Goal: Transaction & Acquisition: Purchase product/service

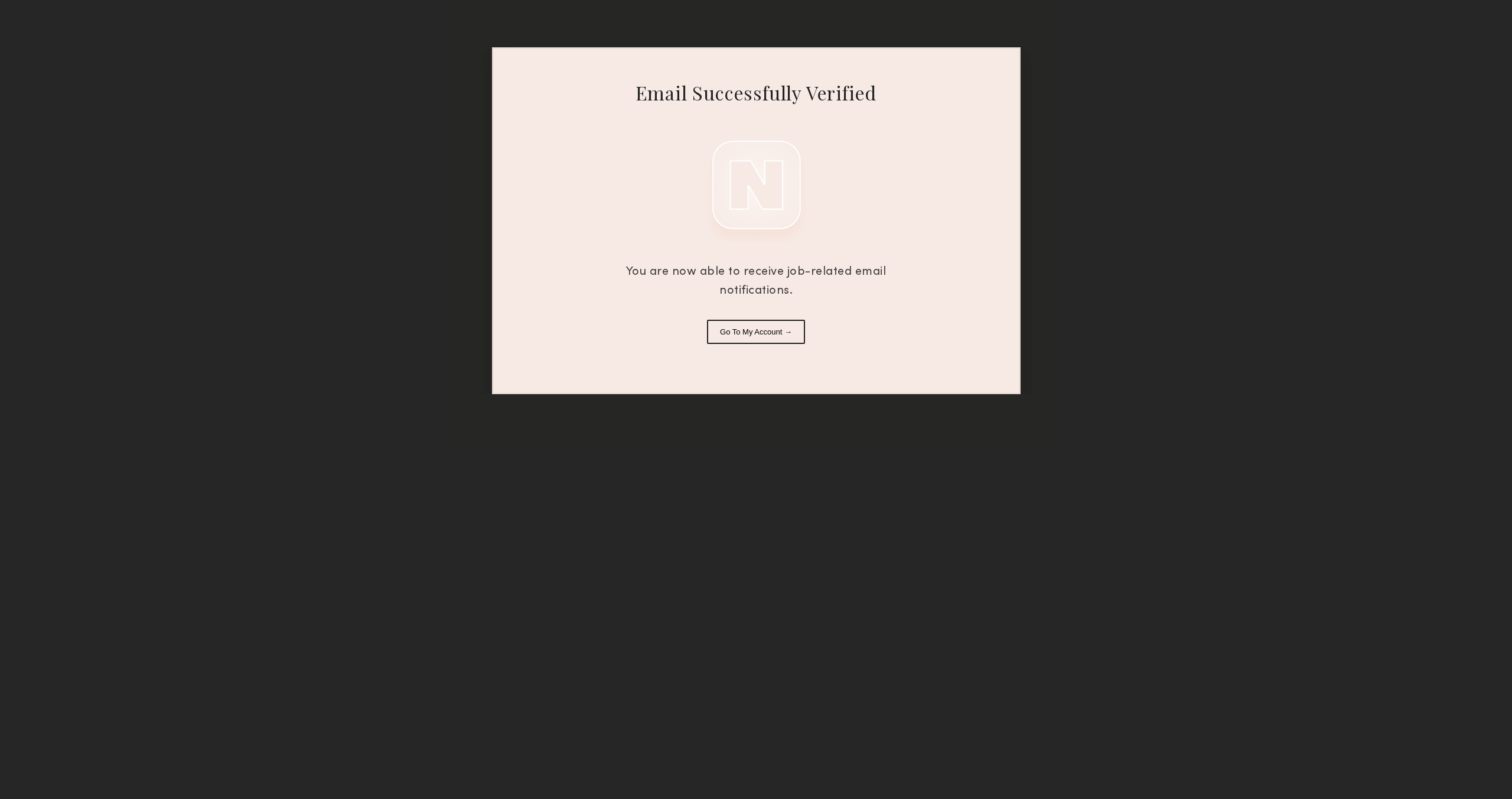
click at [776, 335] on button "Go To My Account →" at bounding box center [756, 331] width 98 height 24
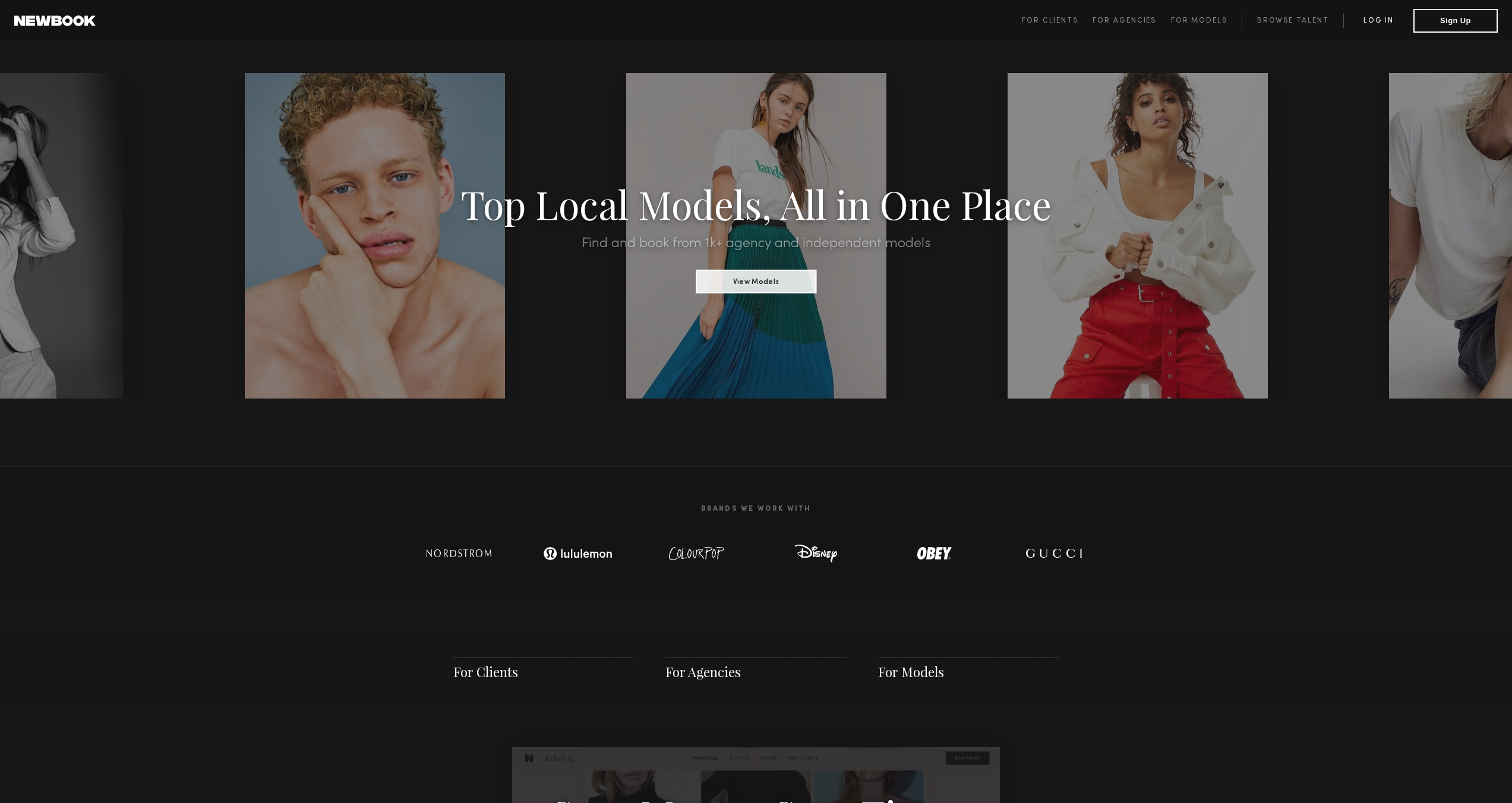
click at [1379, 23] on link "Log in" at bounding box center [1378, 21] width 70 height 14
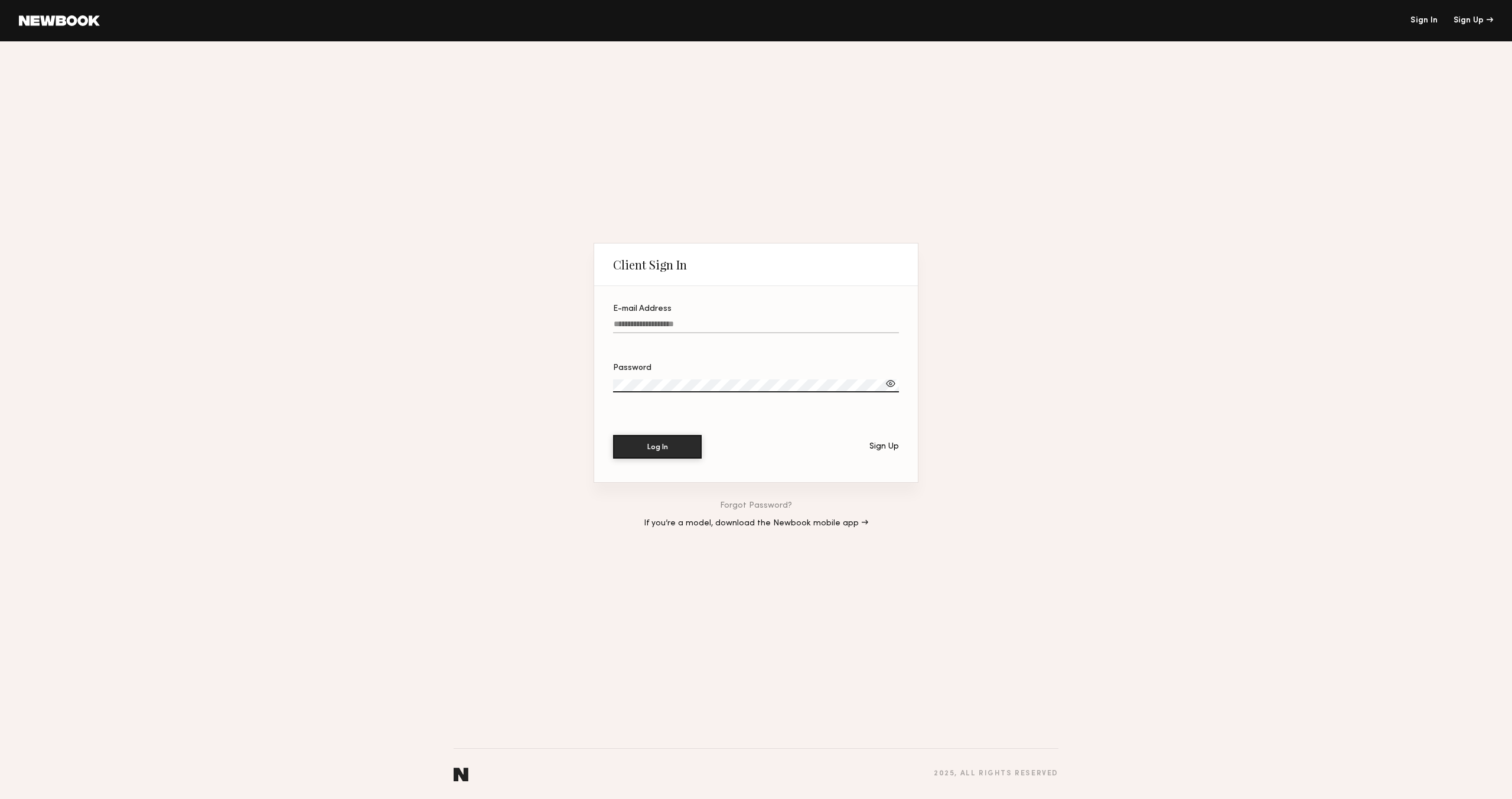
click at [659, 327] on input "E-mail Address" at bounding box center [756, 326] width 286 height 14
paste input "**********"
type input "**********"
click at [682, 377] on label "Password" at bounding box center [756, 384] width 286 height 40
click at [643, 446] on button "Log In" at bounding box center [657, 446] width 88 height 23
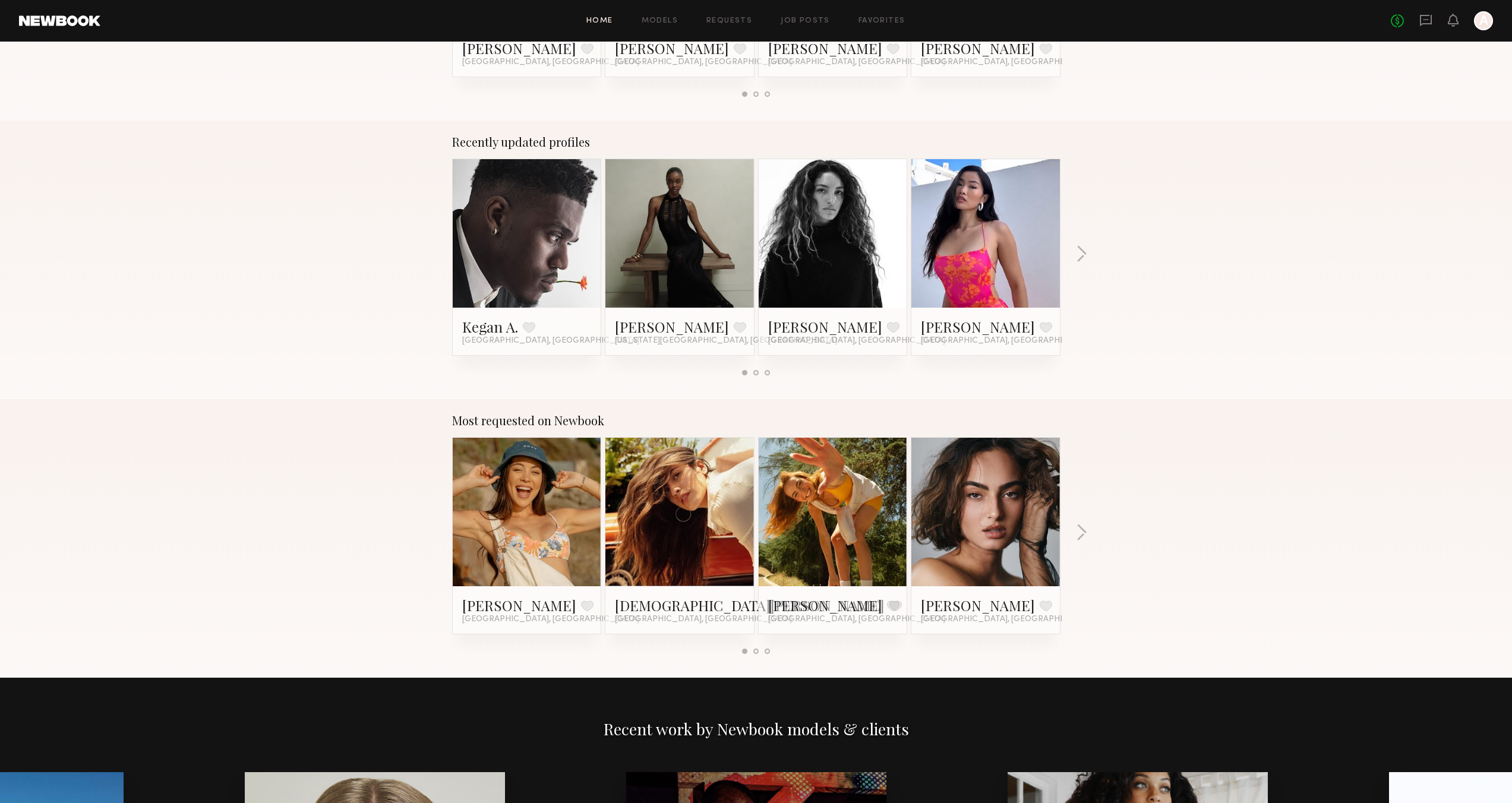
scroll to position [343, 0]
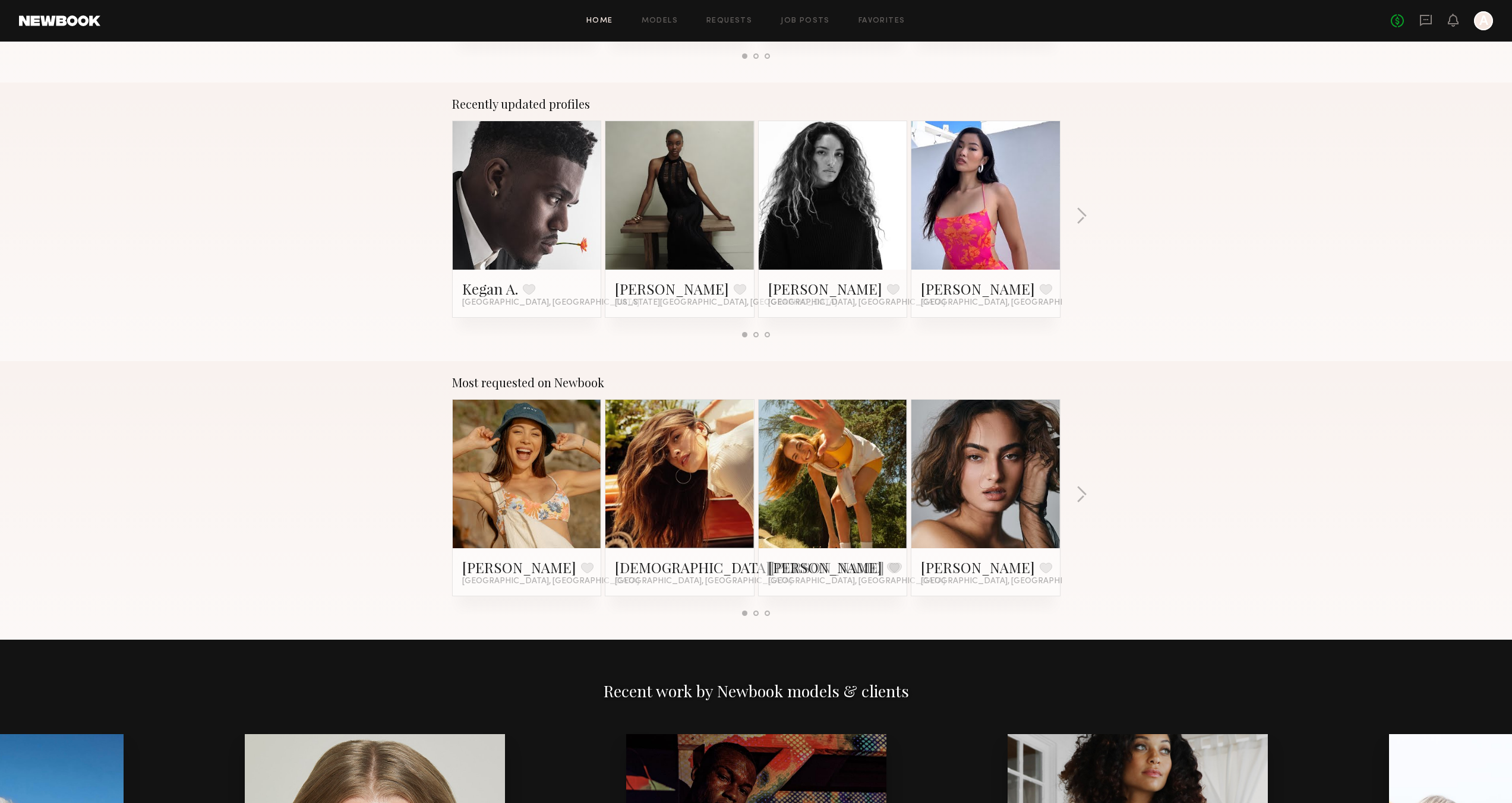
click at [532, 476] on link at bounding box center [527, 474] width 72 height 148
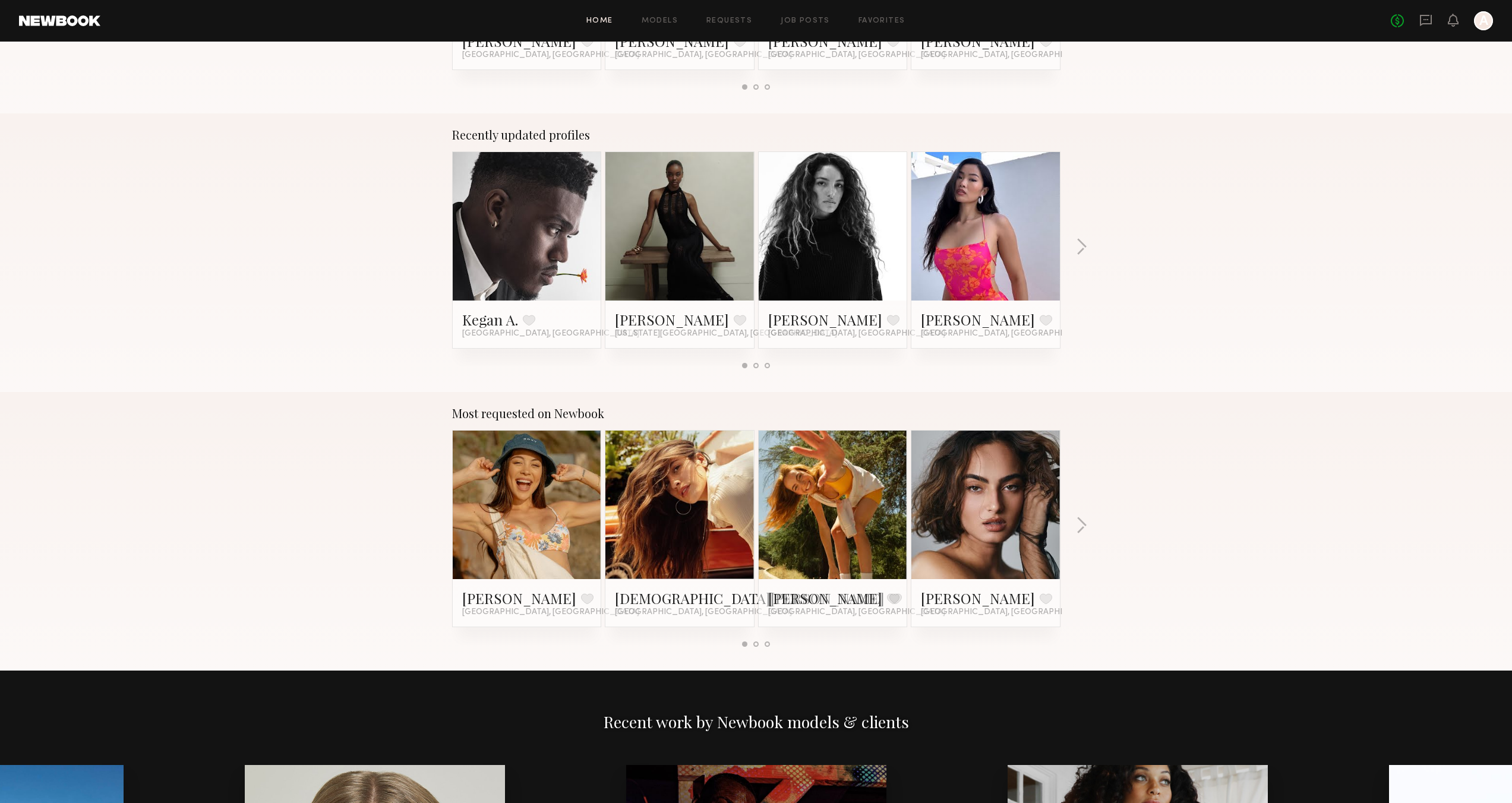
scroll to position [0, 0]
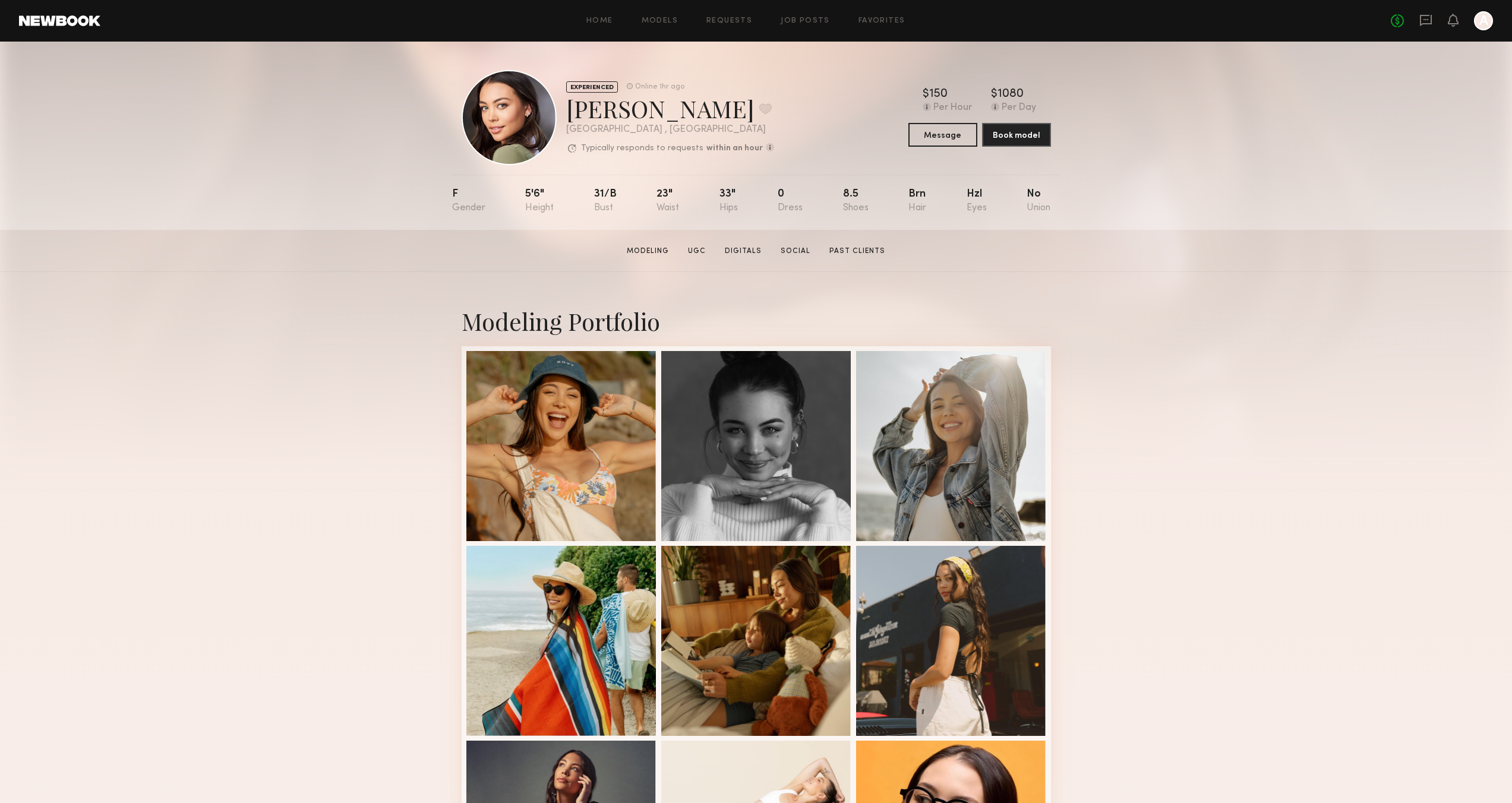
click at [62, 29] on header "Home Models Requests Job Posts Favorites Sign Out No fees up to $5,000 A" at bounding box center [756, 21] width 1512 height 42
click at [64, 25] on link at bounding box center [60, 20] width 81 height 11
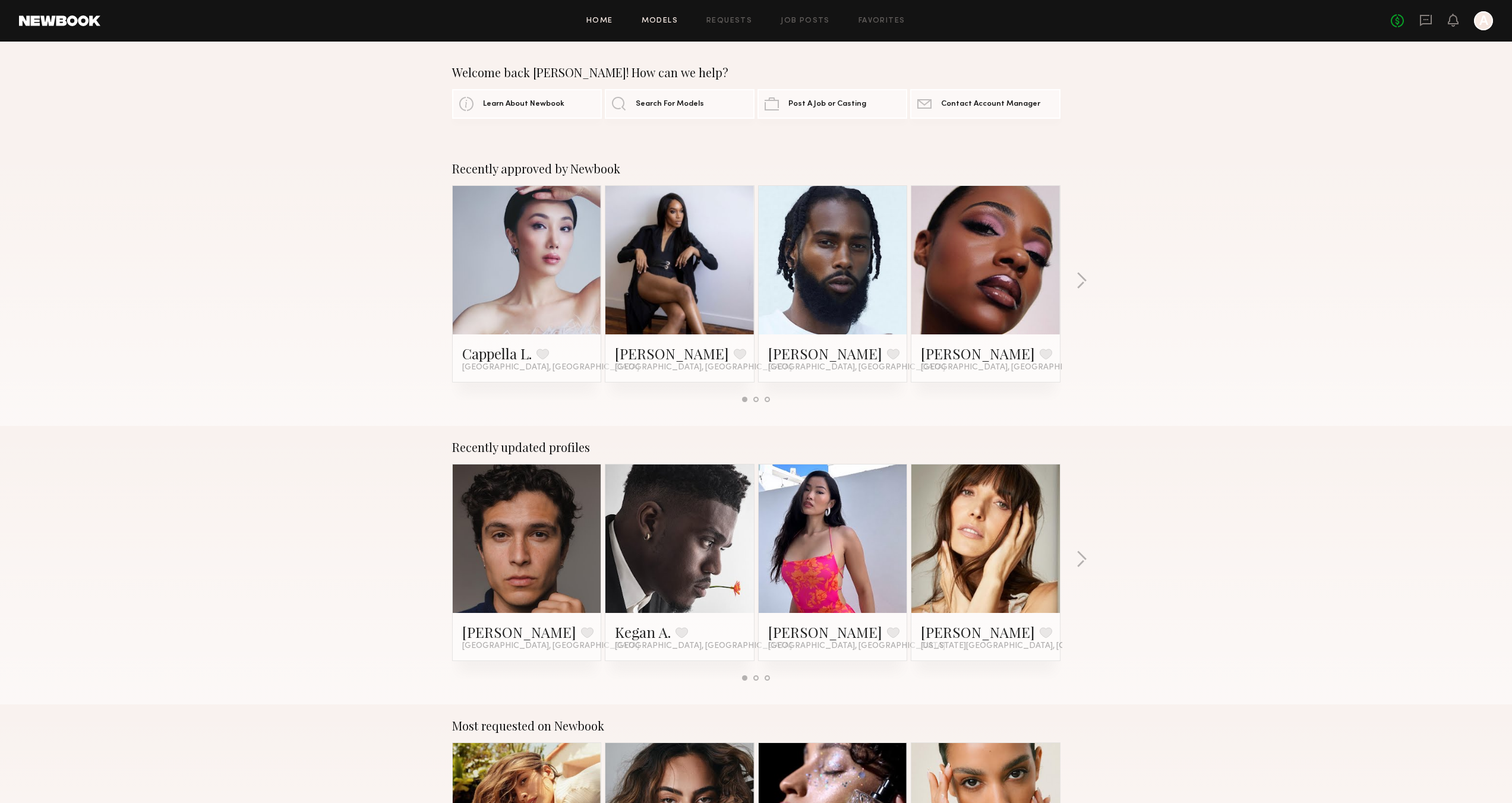
click at [659, 23] on link "Models" at bounding box center [659, 21] width 36 height 8
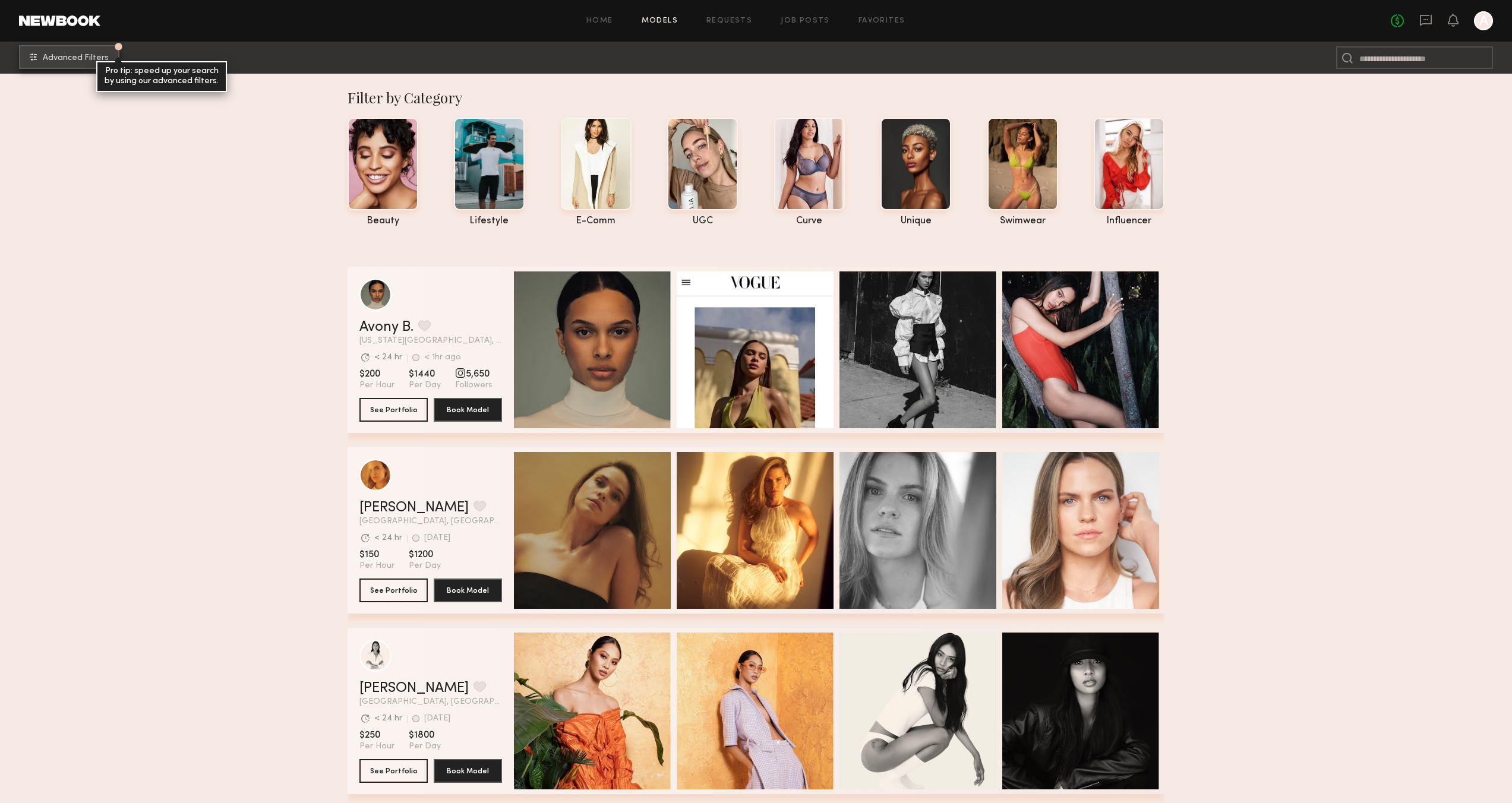
click at [70, 63] on button "Advanced Filters Pro tip: speed up your search by using our advanced filters." at bounding box center [69, 56] width 100 height 23
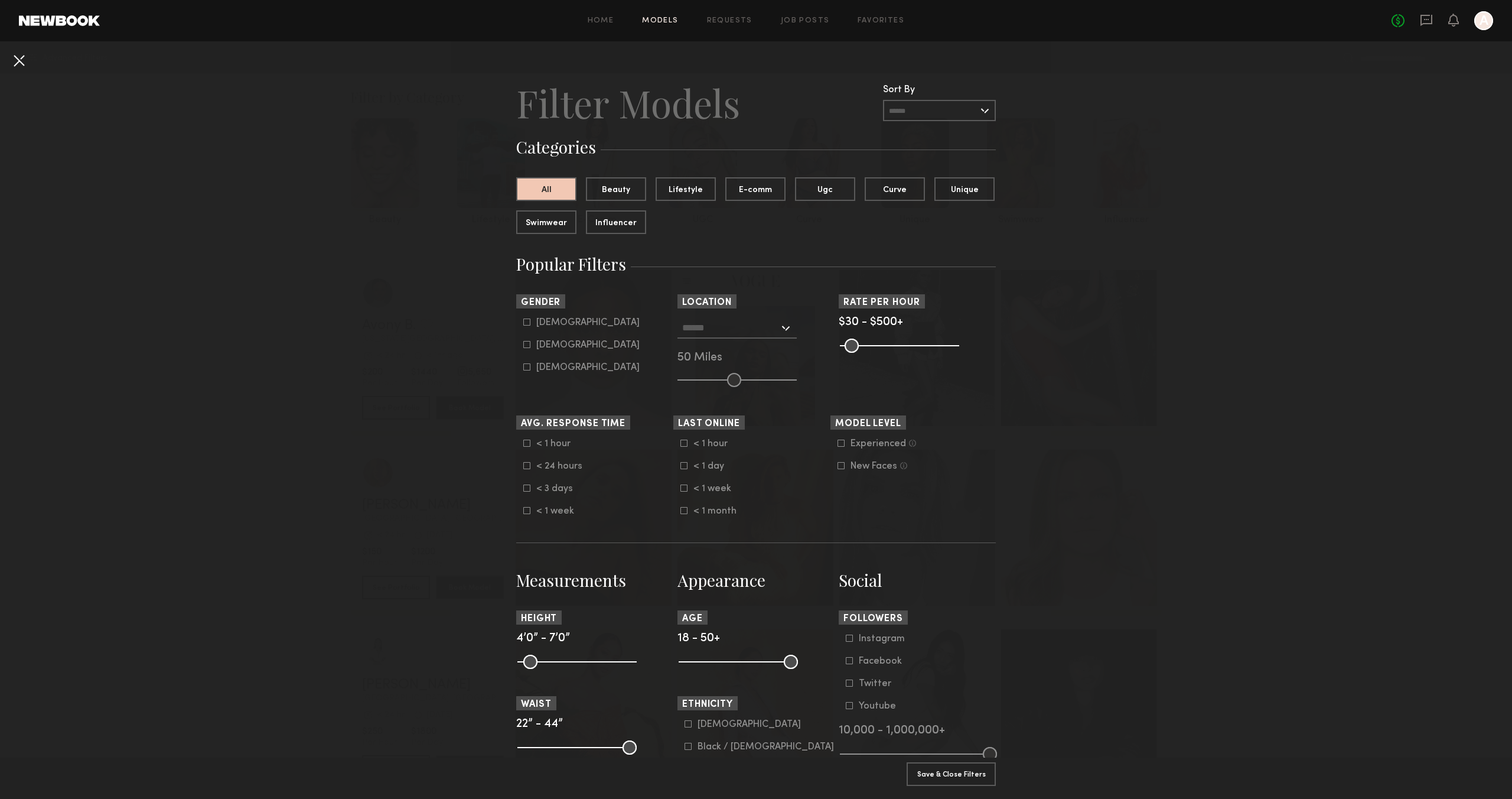
click at [23, 63] on button at bounding box center [19, 61] width 19 height 19
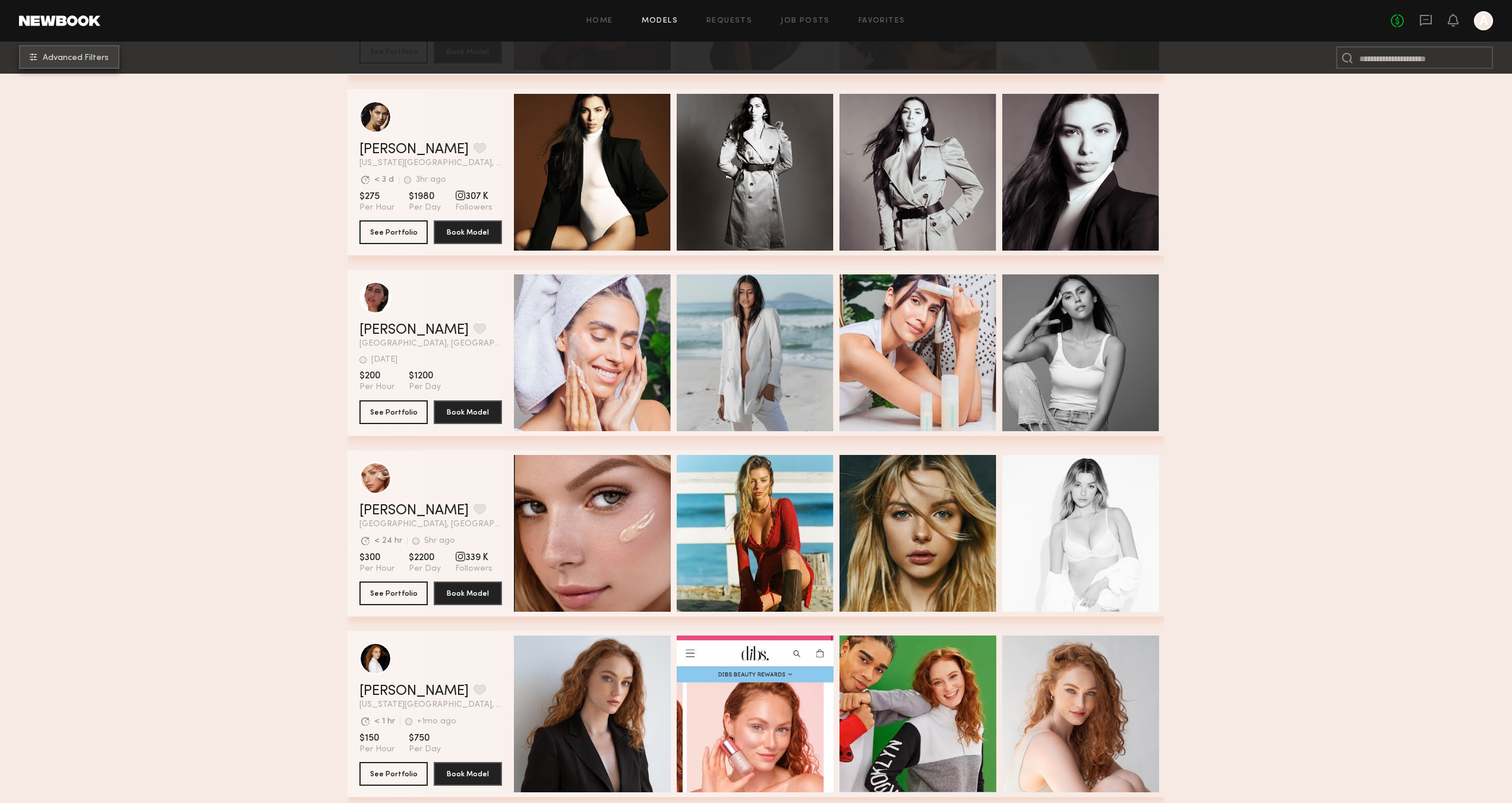
scroll to position [2012, 0]
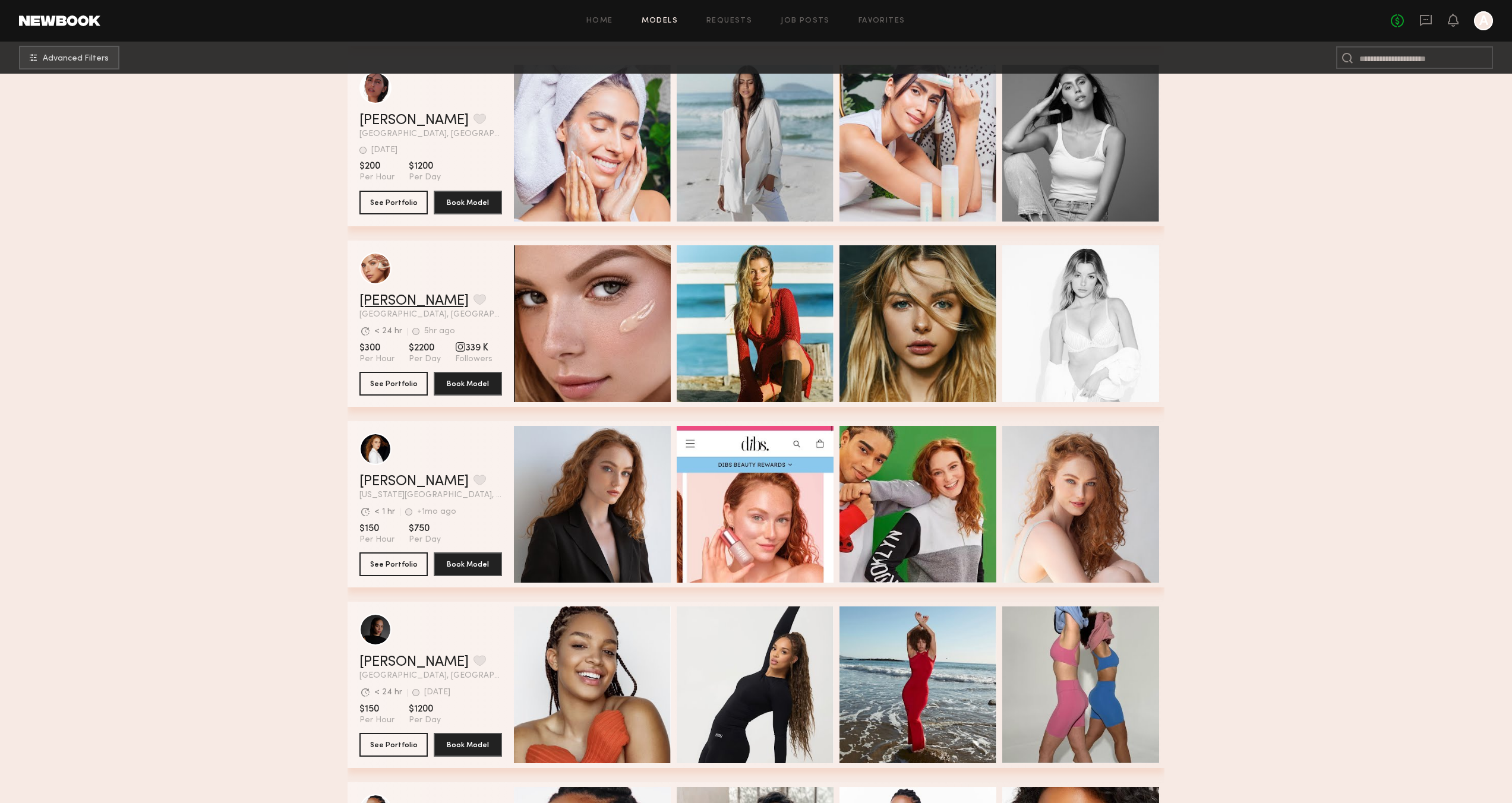
click at [402, 297] on link "Madison T." at bounding box center [414, 301] width 109 height 14
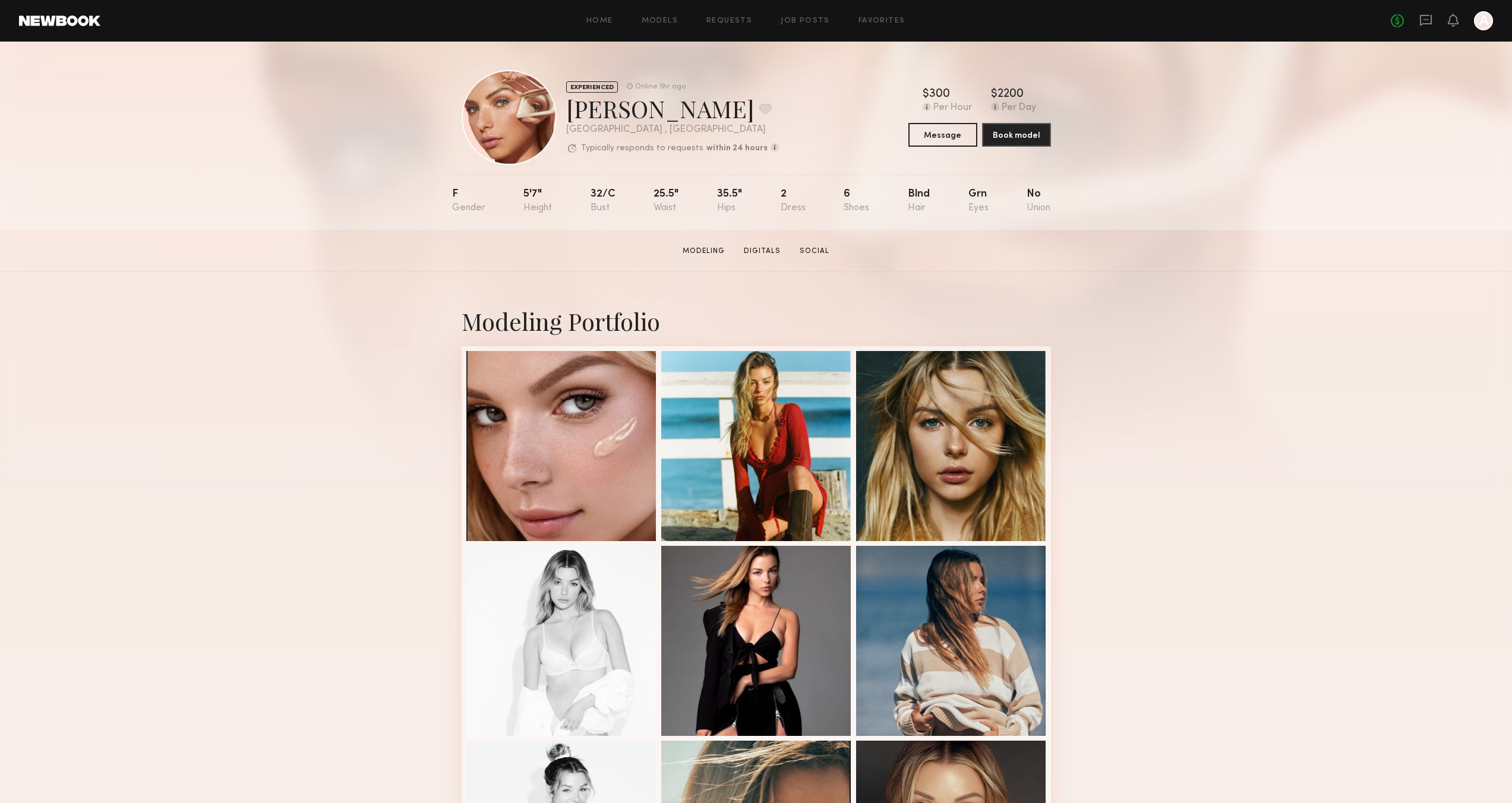
click at [38, 24] on link at bounding box center [60, 20] width 81 height 11
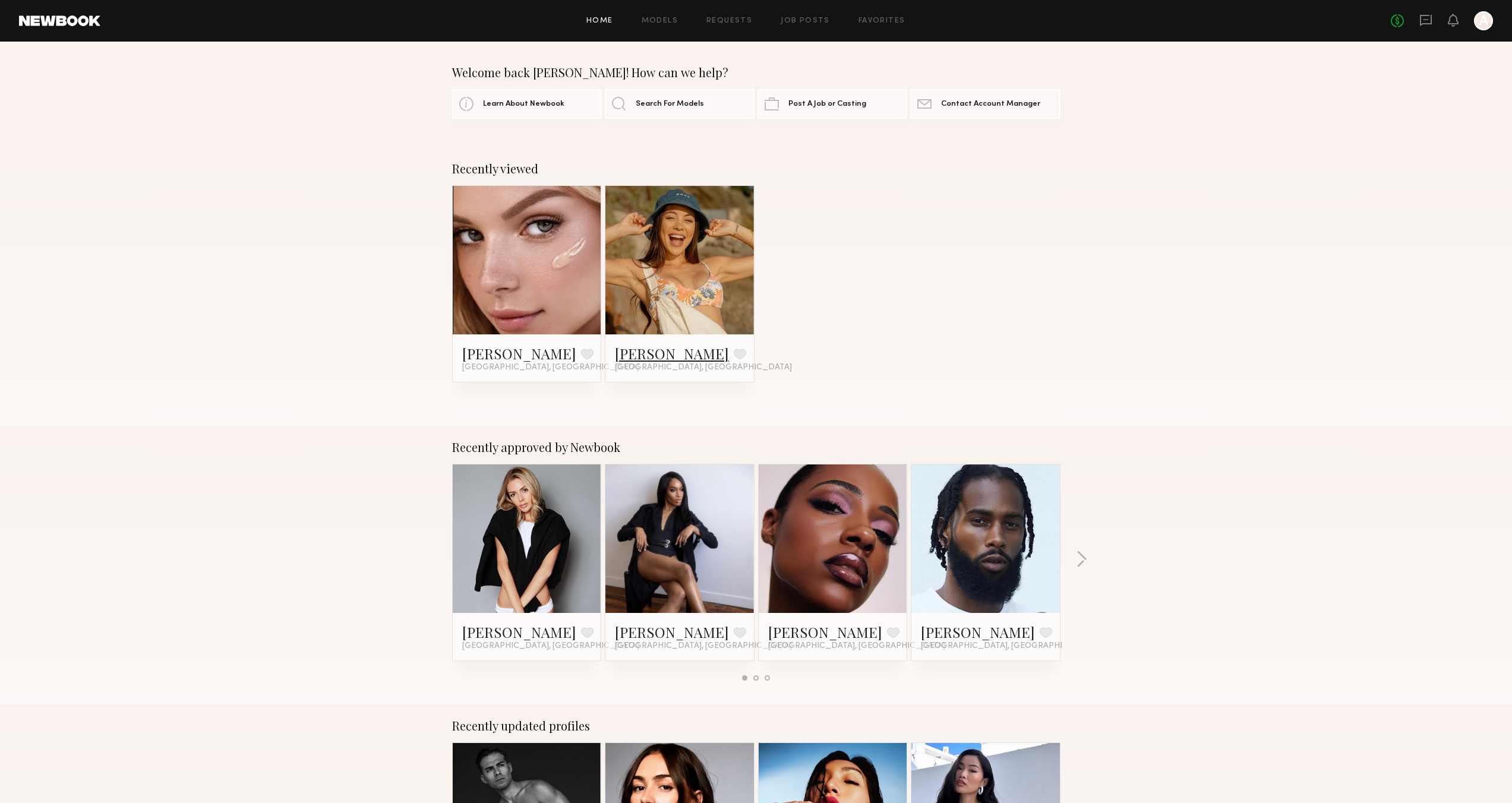
click at [640, 355] on link "[PERSON_NAME]" at bounding box center [672, 353] width 114 height 19
click at [733, 354] on button at bounding box center [740, 354] width 13 height 11
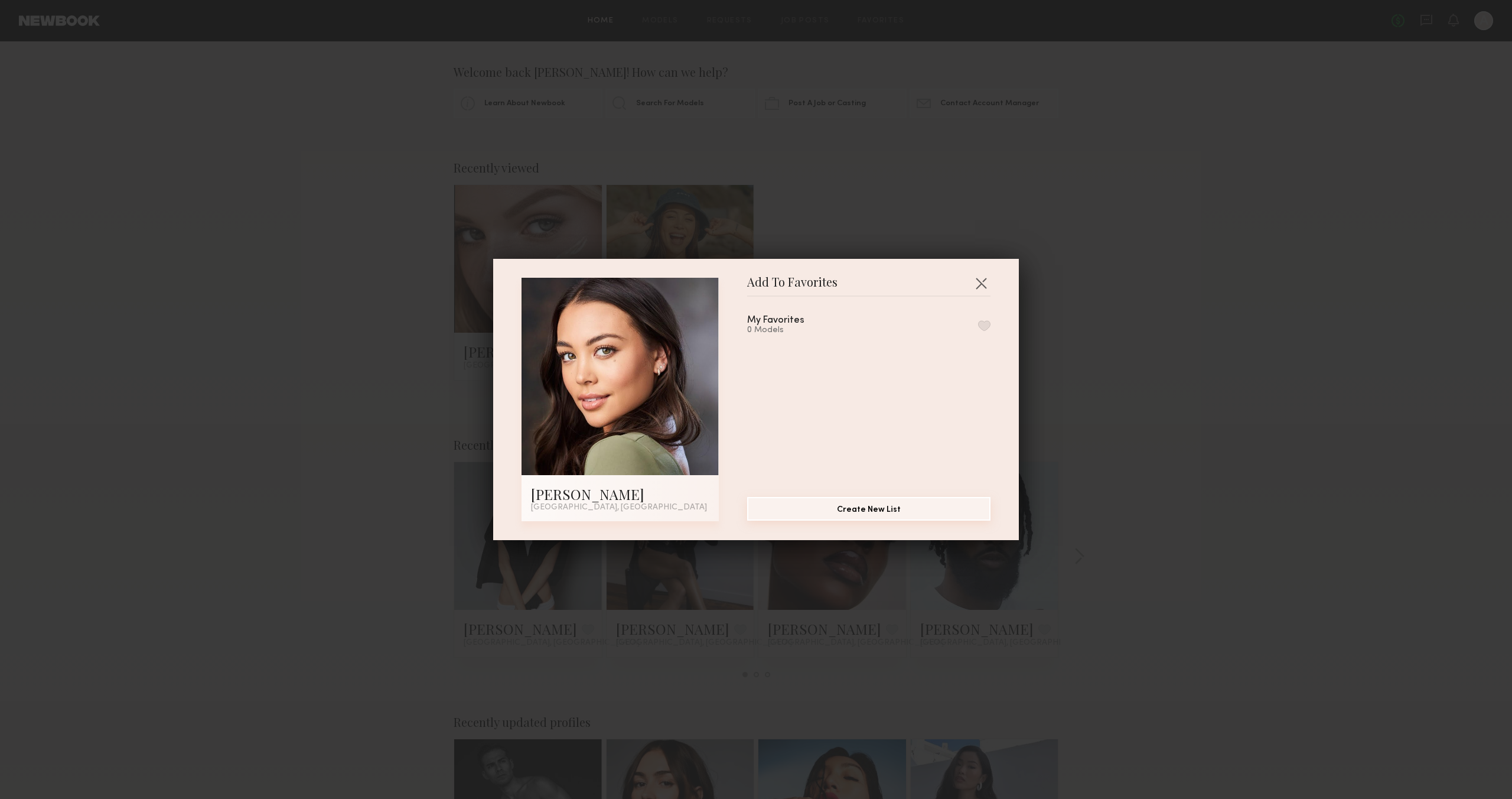
click at [863, 509] on button "Create New List" at bounding box center [869, 508] width 243 height 23
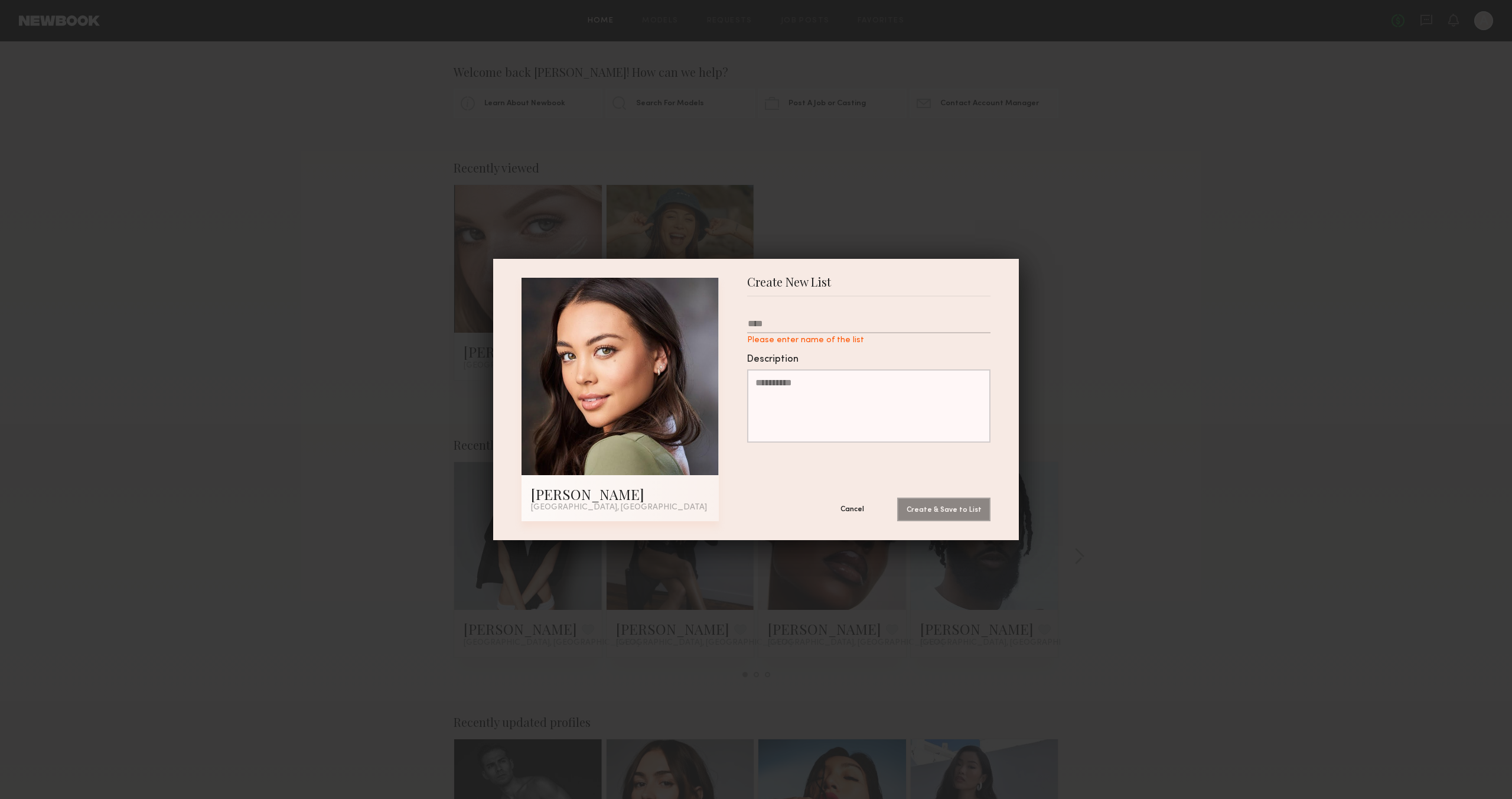
click at [847, 512] on button "Cancel" at bounding box center [852, 508] width 71 height 23
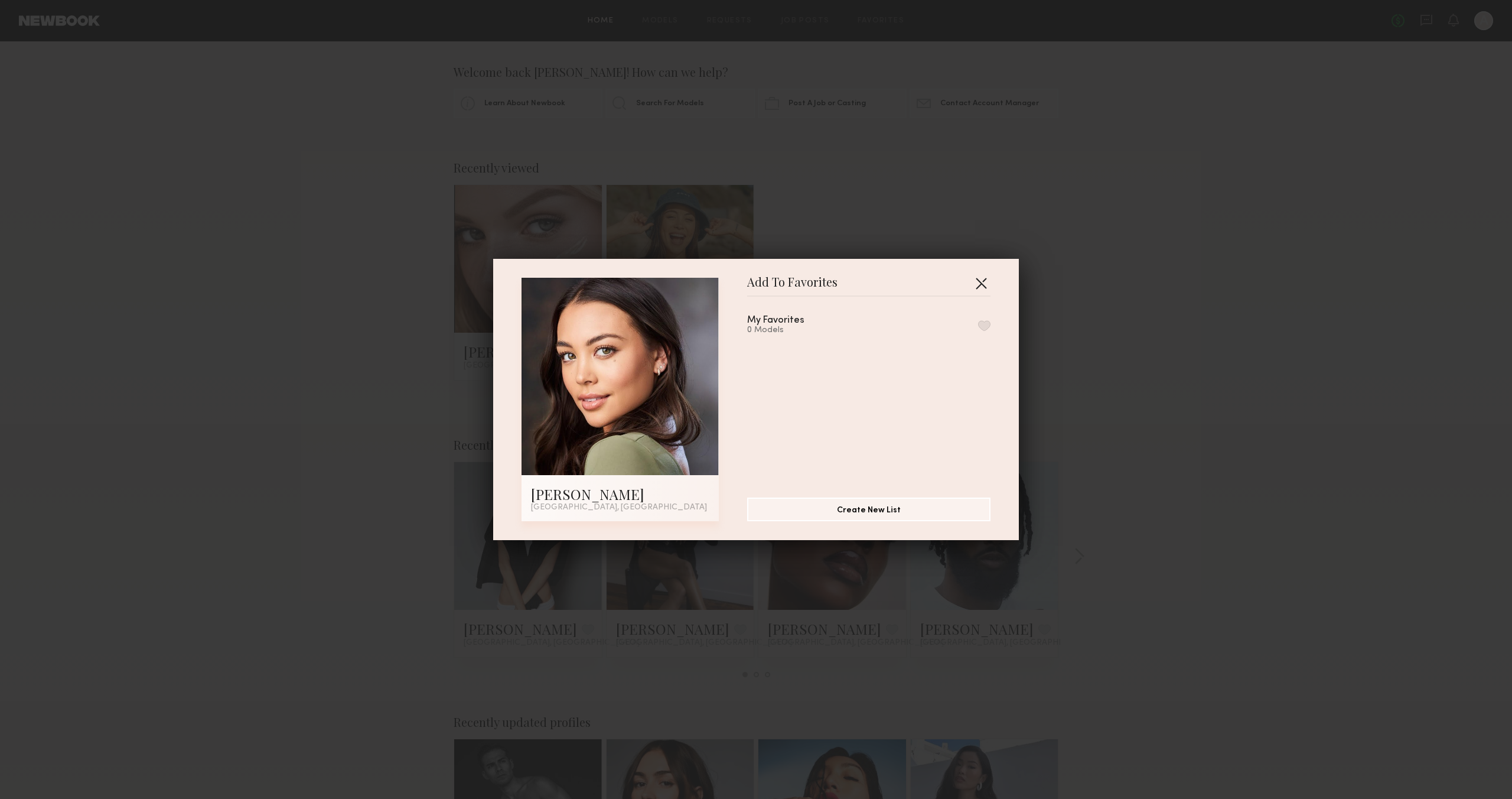
click at [976, 289] on button "button" at bounding box center [981, 283] width 19 height 19
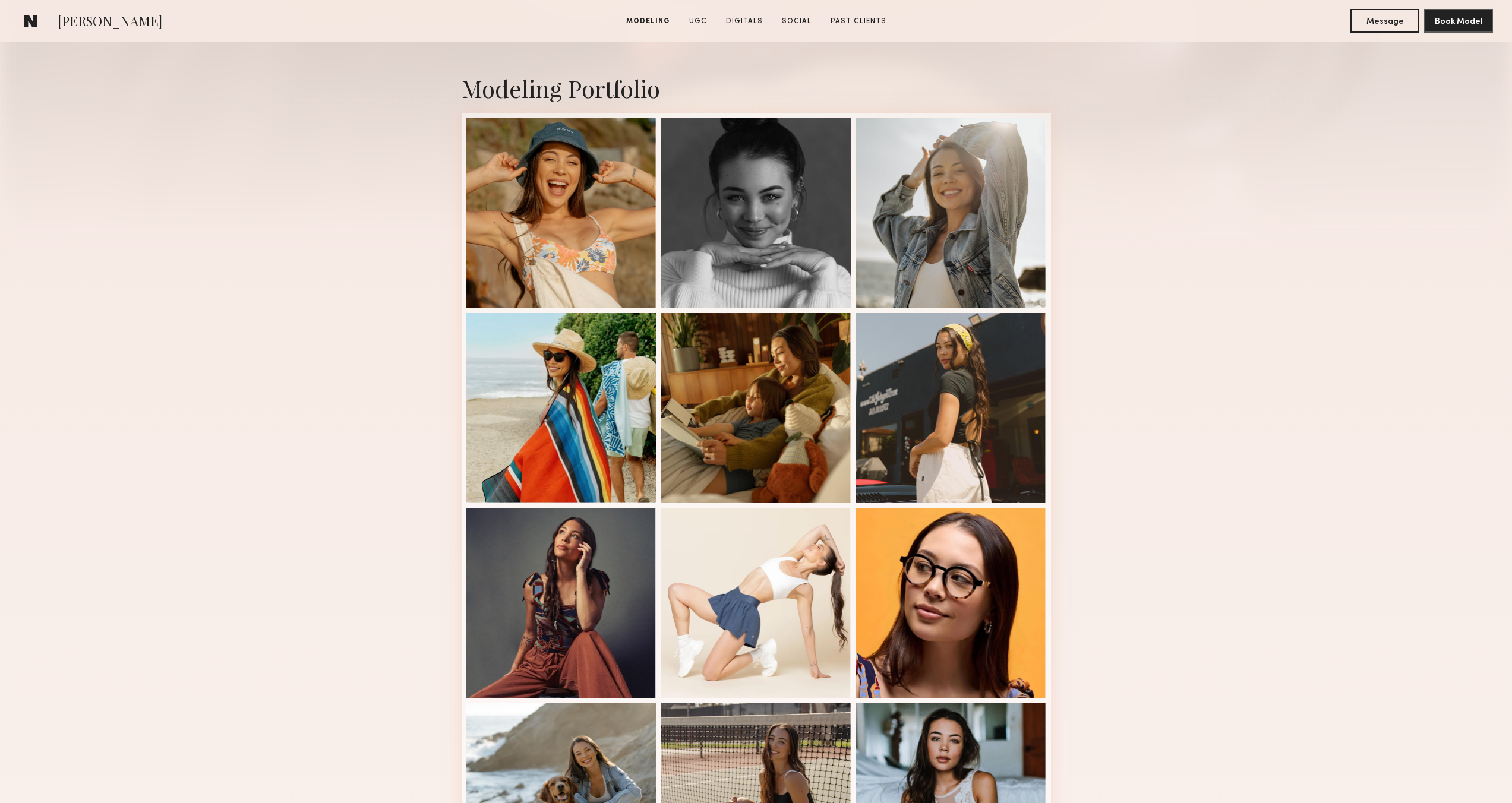
scroll to position [634, 0]
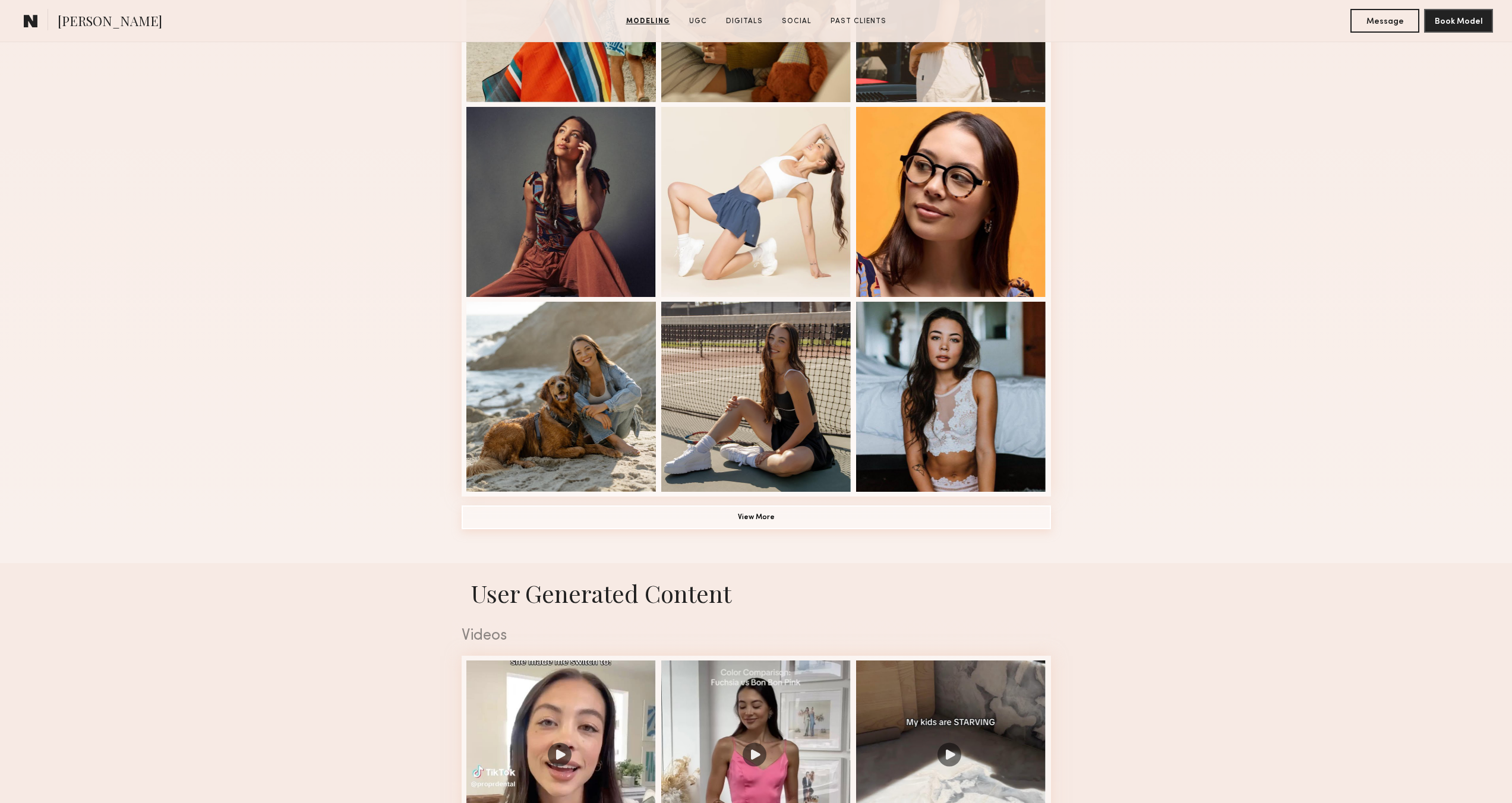
click at [772, 523] on button "View More" at bounding box center [756, 517] width 589 height 23
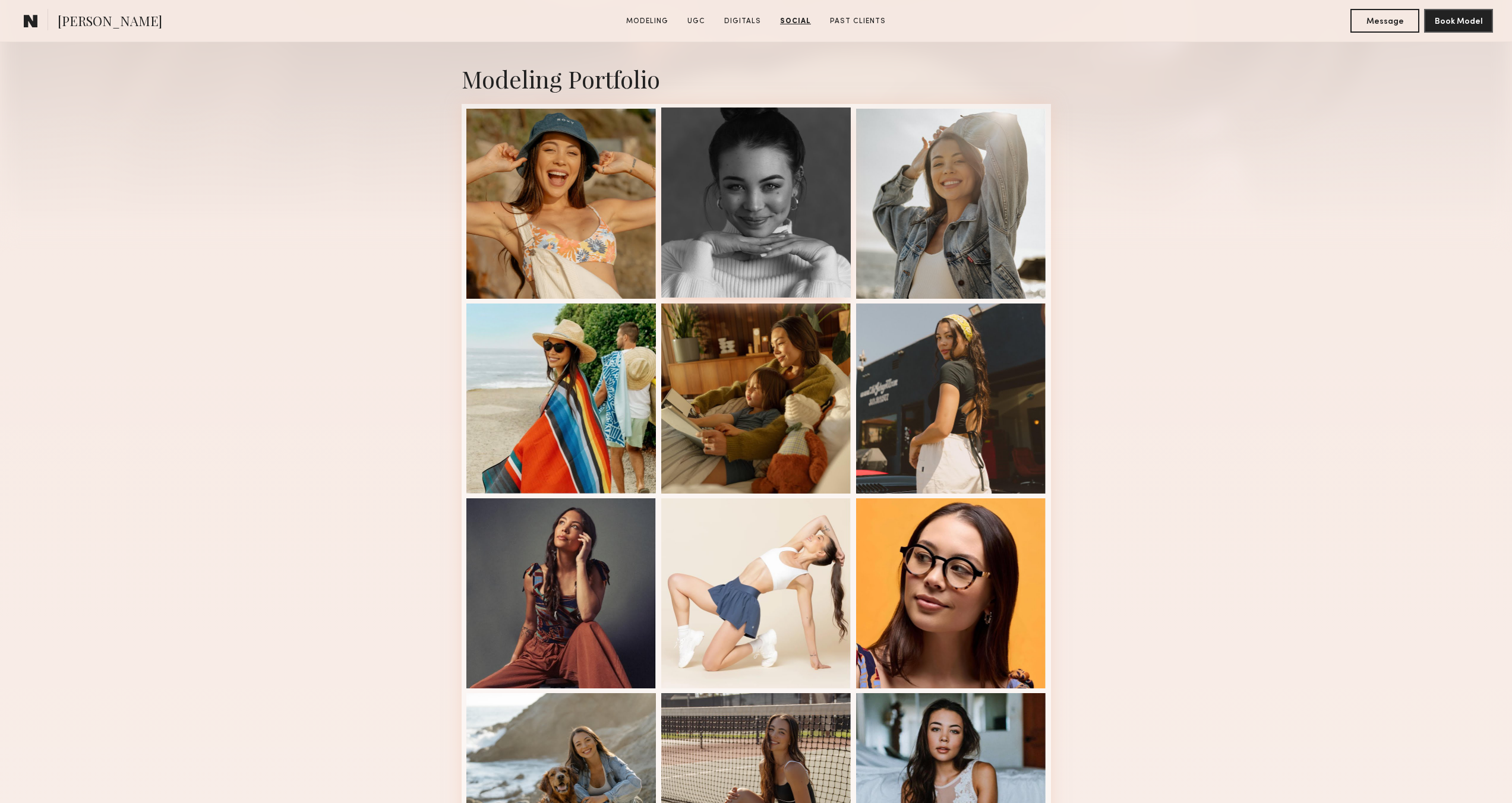
scroll to position [0, 0]
